Goal: Download file/media

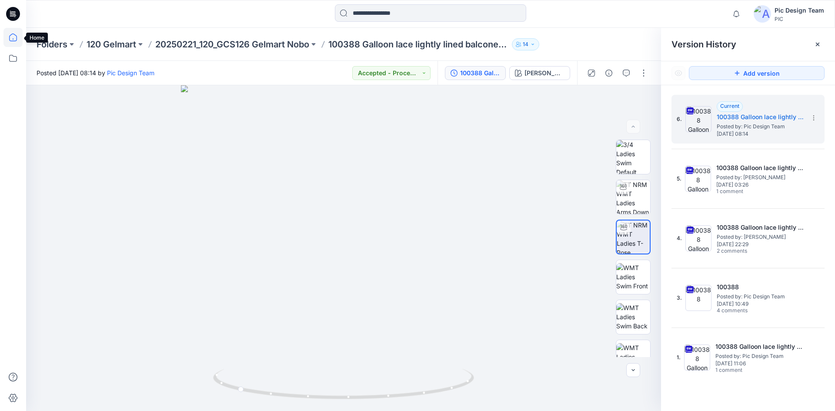
click at [17, 42] on icon at bounding box center [12, 37] width 19 height 19
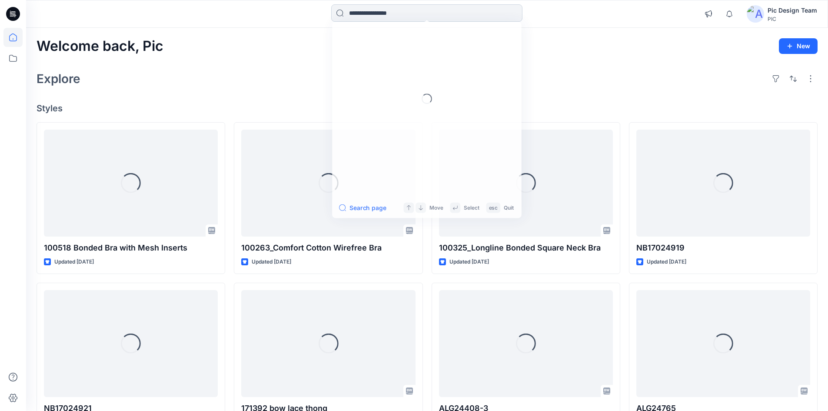
click at [374, 10] on input at bounding box center [426, 12] width 191 height 17
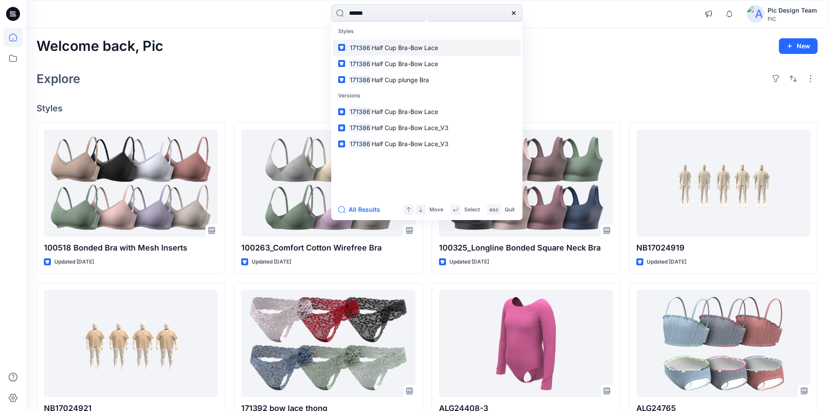
type input "******"
click at [407, 50] on span "Half Cup Bra-Bow Lace" at bounding box center [405, 47] width 67 height 7
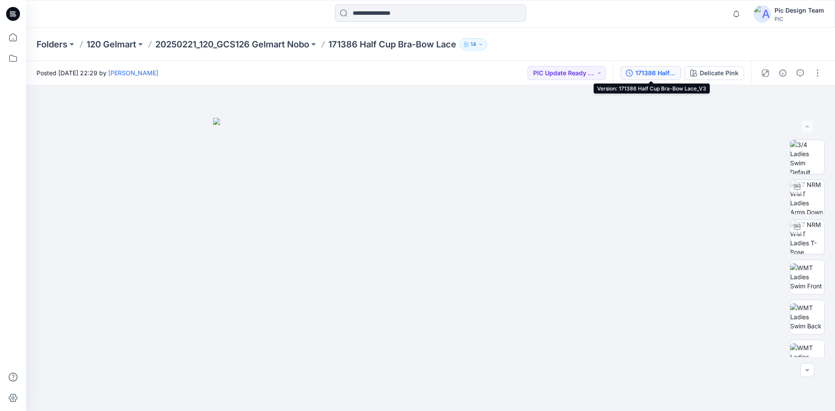
click at [661, 73] on div "171386 Half Cup Bra-Bow Lace_V3" at bounding box center [655, 73] width 40 height 10
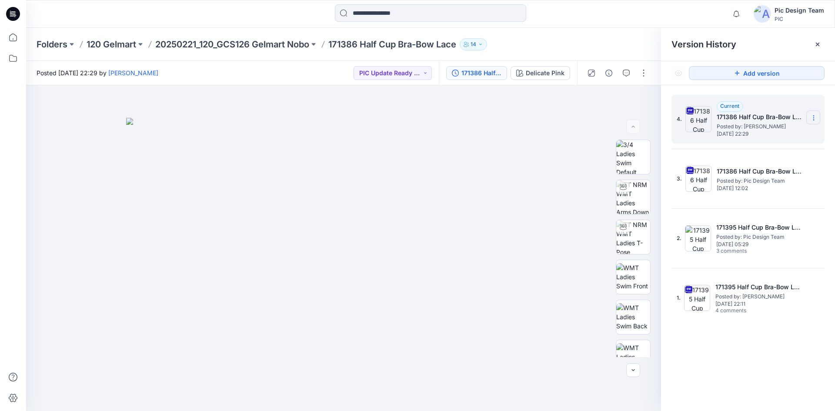
click at [811, 116] on icon at bounding box center [813, 117] width 7 height 7
click at [777, 141] on div "Download Source BW File" at bounding box center [767, 134] width 101 height 17
